Goal: Entertainment & Leisure: Browse casually

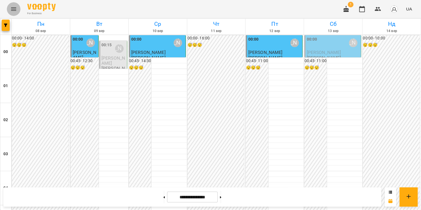
click at [14, 10] on icon "Menu" at bounding box center [13, 9] width 7 height 7
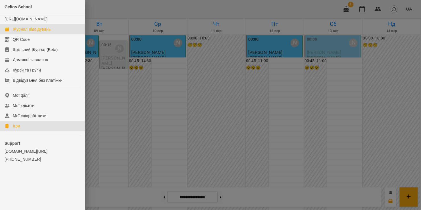
click at [27, 129] on link "Ігри" at bounding box center [42, 126] width 85 height 10
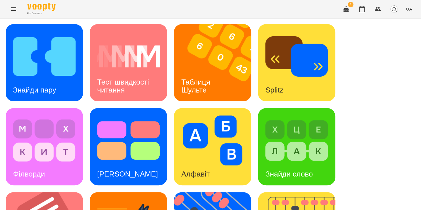
scroll to position [103, 0]
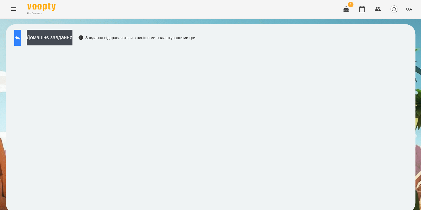
click at [21, 41] on icon at bounding box center [17, 37] width 7 height 7
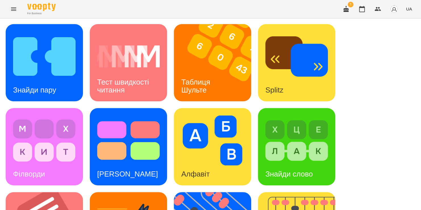
scroll to position [78, 0]
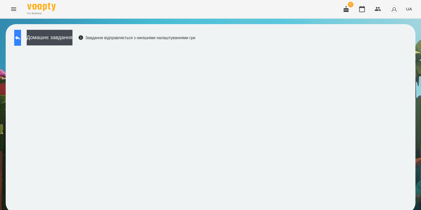
click at [21, 40] on icon at bounding box center [17, 37] width 7 height 7
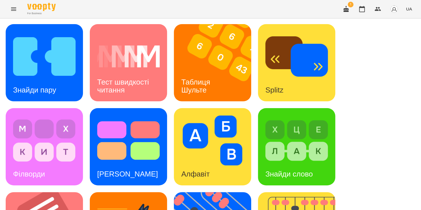
scroll to position [117, 0]
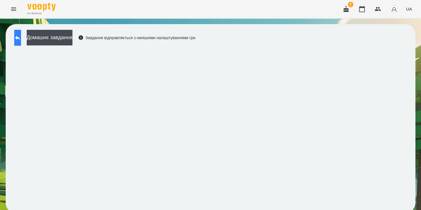
click at [21, 38] on button at bounding box center [17, 38] width 7 height 16
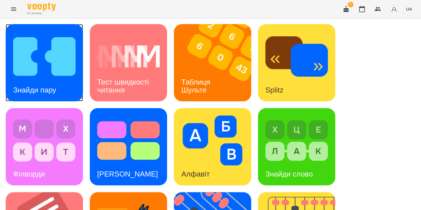
click at [68, 70] on img at bounding box center [44, 57] width 63 height 50
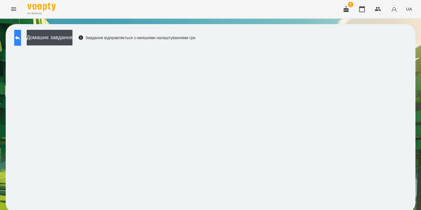
click at [21, 34] on button at bounding box center [17, 38] width 7 height 16
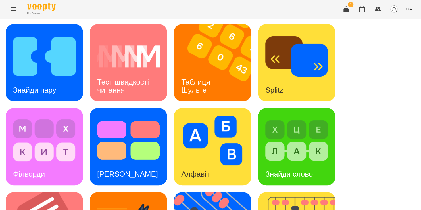
scroll to position [233, 0]
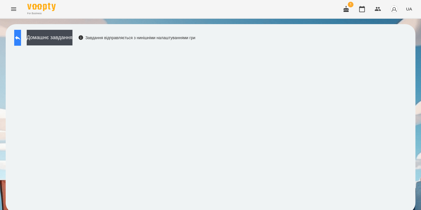
click at [21, 37] on icon at bounding box center [17, 37] width 7 height 7
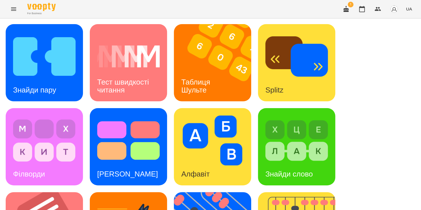
scroll to position [172, 0]
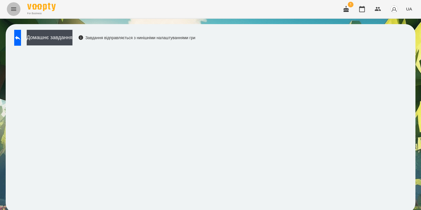
click at [15, 9] on icon "Menu" at bounding box center [13, 8] width 5 height 3
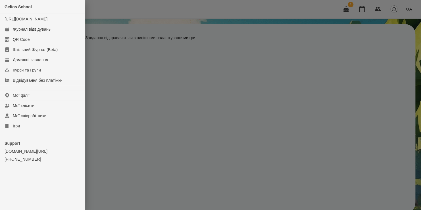
click at [119, 8] on div at bounding box center [210, 105] width 421 height 210
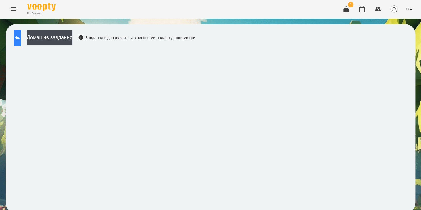
click at [21, 41] on button at bounding box center [17, 38] width 7 height 16
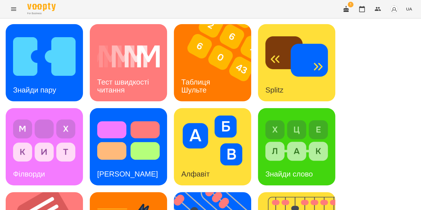
scroll to position [195, 0]
